Goal: Use online tool/utility: Utilize a website feature to perform a specific function

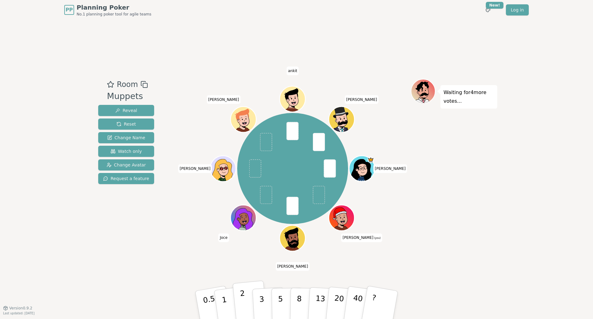
click at [247, 273] on button "2" at bounding box center [250, 304] width 35 height 49
click at [243, 273] on p "2" at bounding box center [244, 306] width 8 height 34
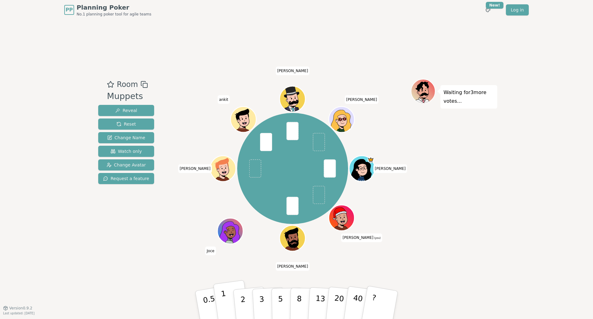
click at [227, 273] on button "1" at bounding box center [231, 305] width 37 height 50
click at [242, 273] on p "2" at bounding box center [244, 306] width 8 height 34
click at [263, 273] on button "3" at bounding box center [269, 305] width 34 height 48
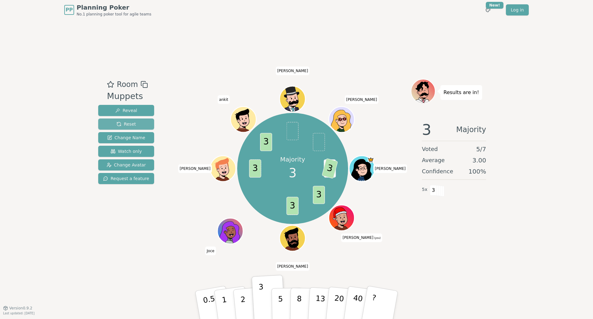
click at [136, 122] on button "Reset" at bounding box center [126, 123] width 56 height 11
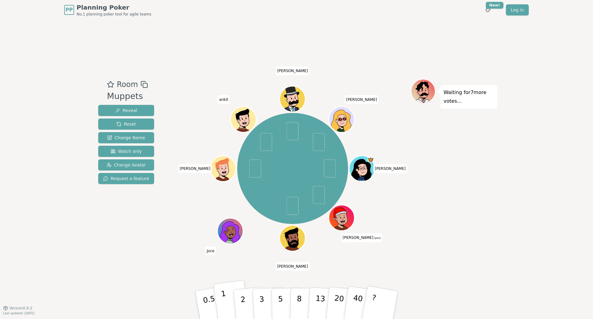
click at [228, 273] on button "1" at bounding box center [231, 305] width 37 height 50
click at [245, 273] on button "2" at bounding box center [250, 304] width 35 height 49
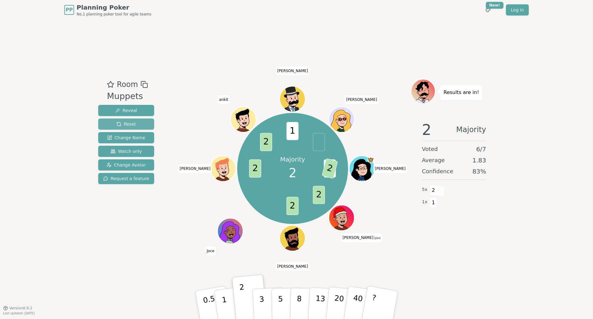
click at [126, 123] on span "Reset" at bounding box center [126, 124] width 19 height 6
click at [112, 122] on button "Reset" at bounding box center [126, 123] width 56 height 11
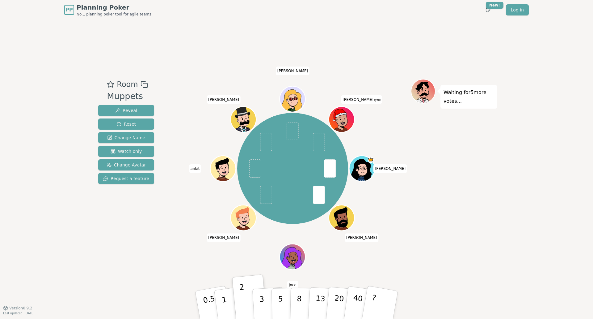
click at [263, 247] on div "Elise Gurjot Joce Griffin ankit Liam Larisa Jamaal (you)" at bounding box center [293, 168] width 236 height 157
click at [248, 273] on button "2" at bounding box center [250, 304] width 35 height 49
